Goal: Navigation & Orientation: Find specific page/section

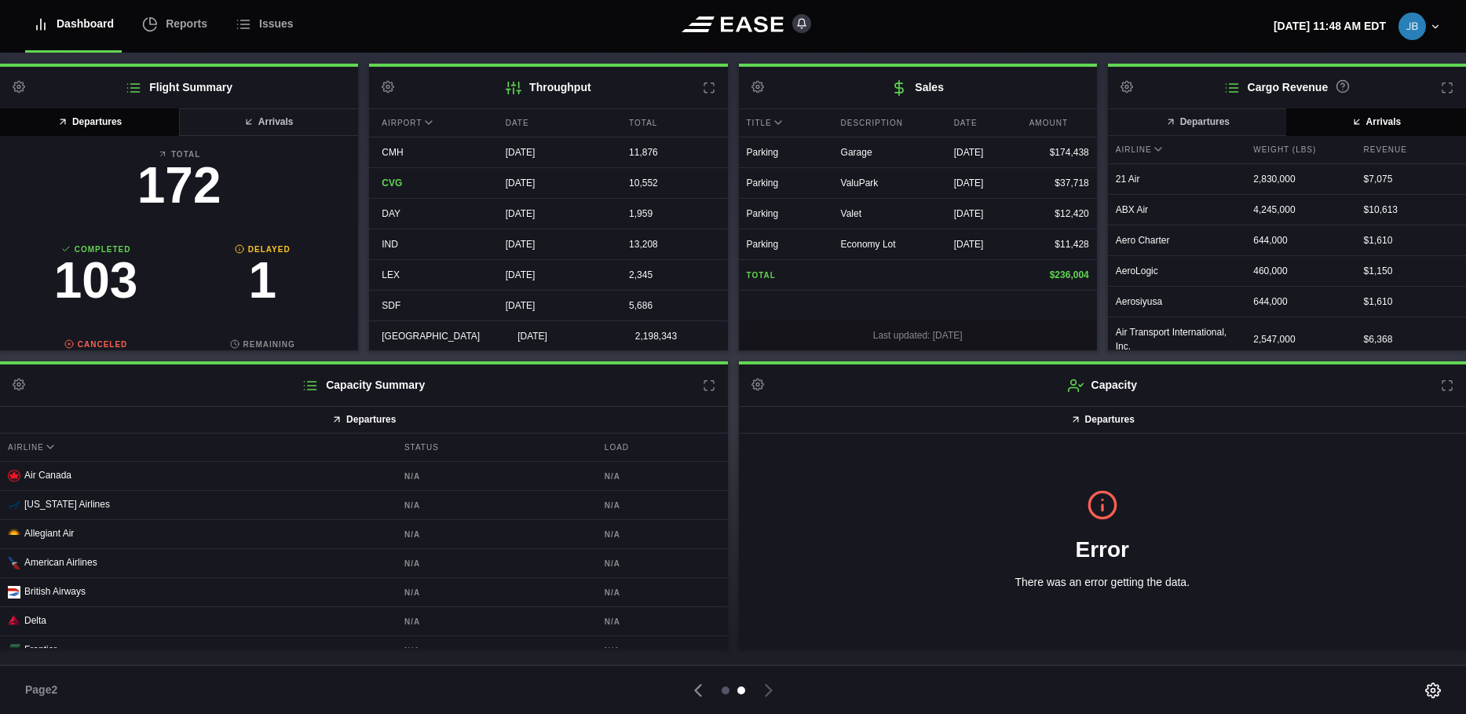
click at [723, 690] on div at bounding box center [725, 690] width 8 height 8
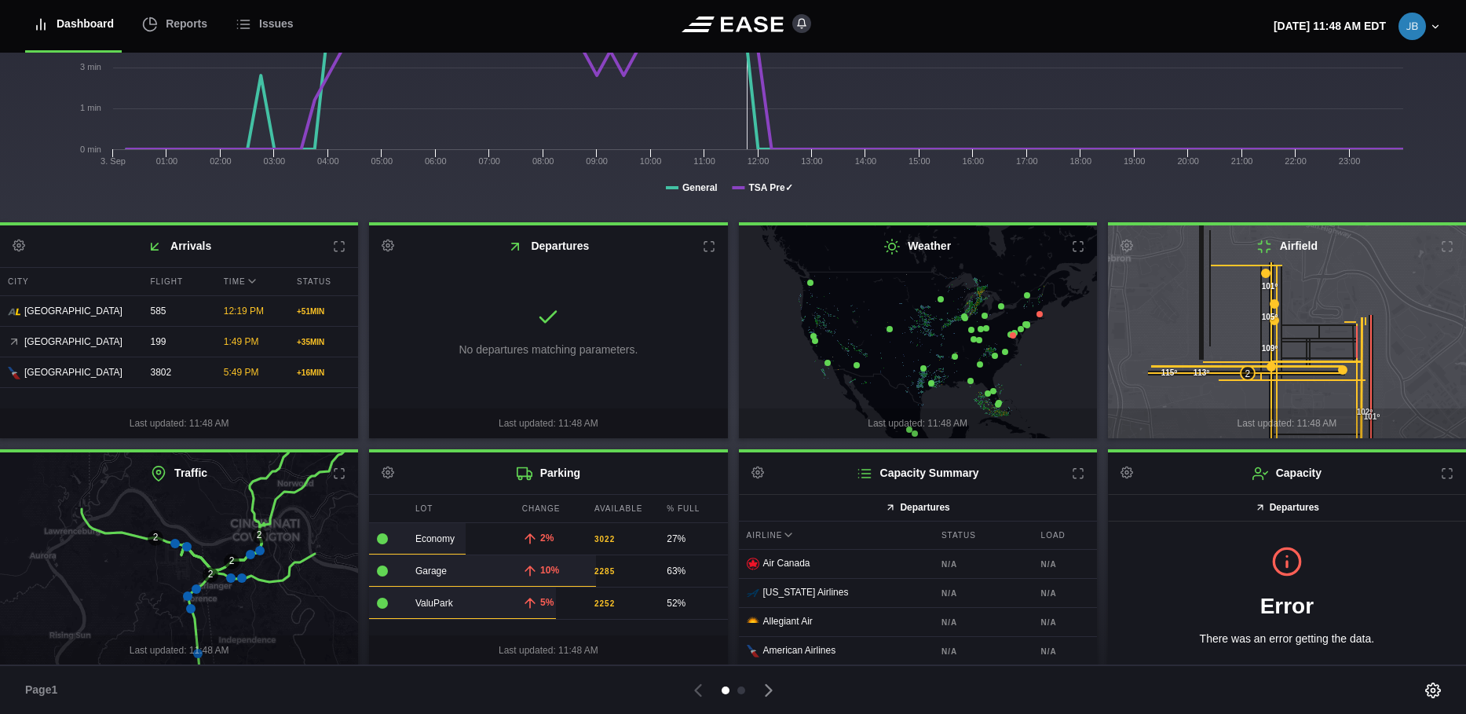
scroll to position [238, 0]
click at [261, 550] on icon at bounding box center [259, 549] width 9 height 9
